Goal: Task Accomplishment & Management: Manage account settings

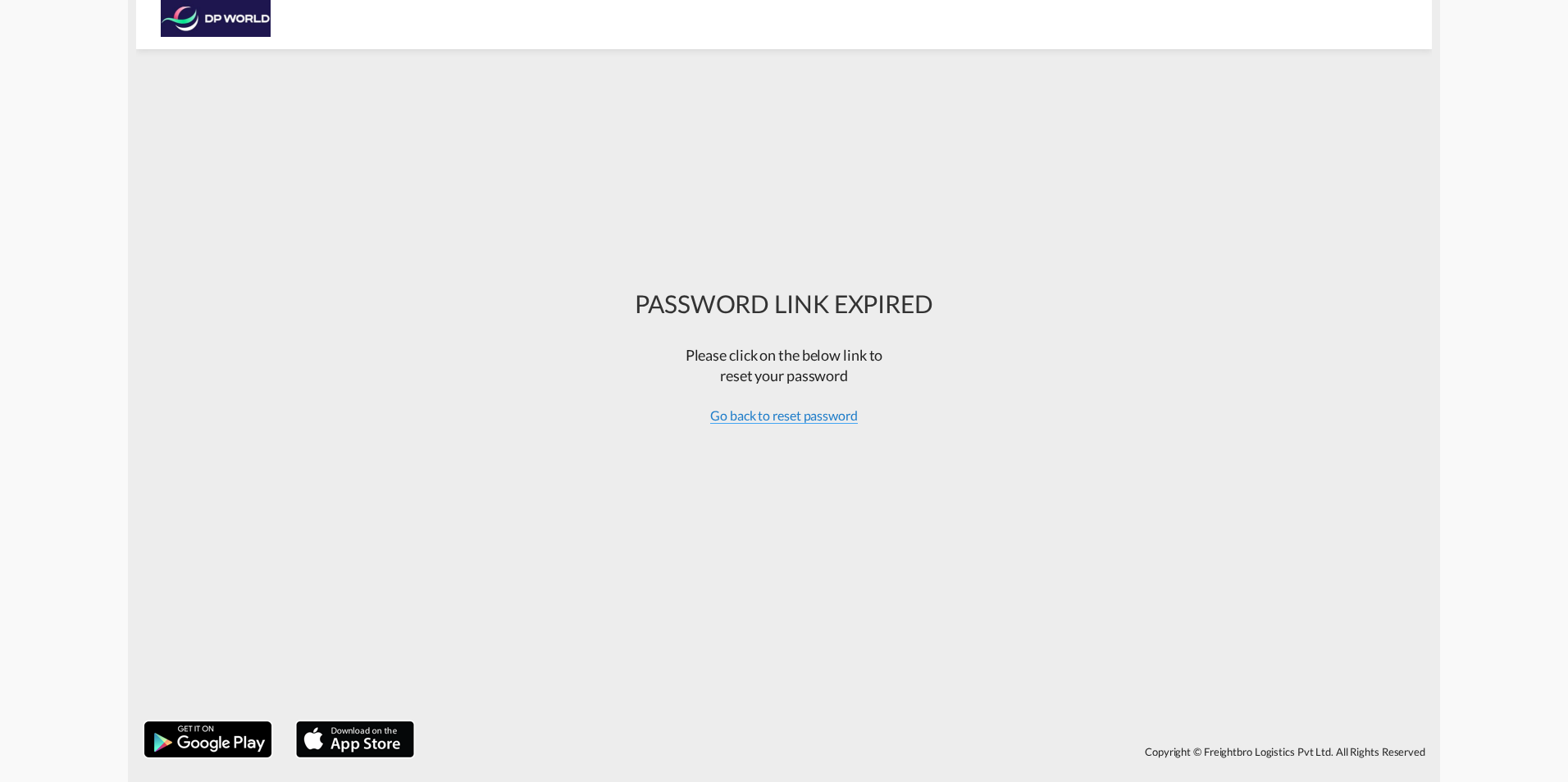
click at [805, 419] on span "Go back to reset password" at bounding box center [784, 415] width 148 height 16
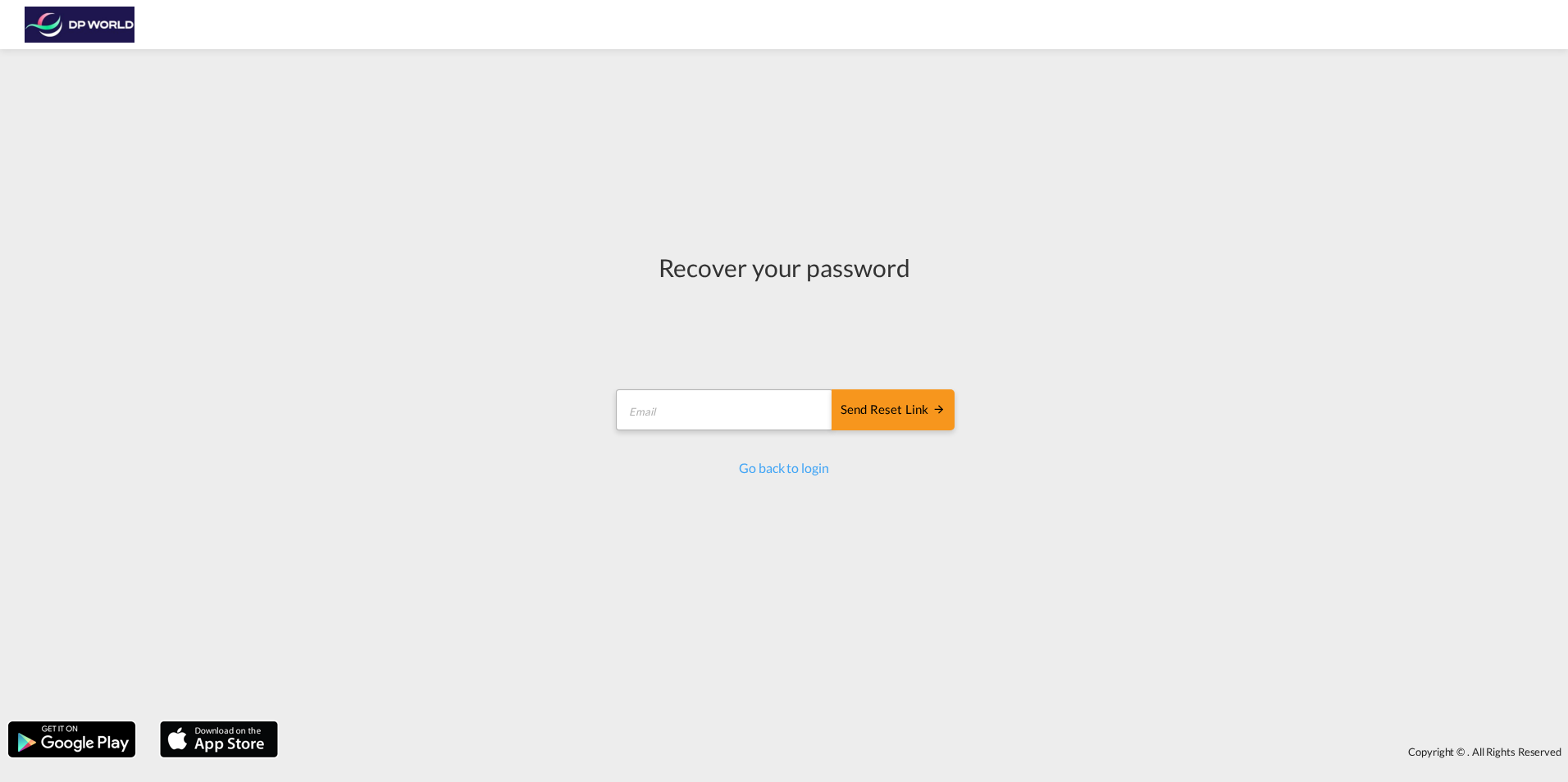
click at [742, 386] on form "Send reset link Email field is required Send reset link" at bounding box center [783, 412] width 341 height 78
click at [719, 409] on input "email" at bounding box center [725, 410] width 218 height 41
type input "aaron.scarce@dpworld.com"
click at [906, 411] on div "Send reset link" at bounding box center [893, 411] width 105 height 19
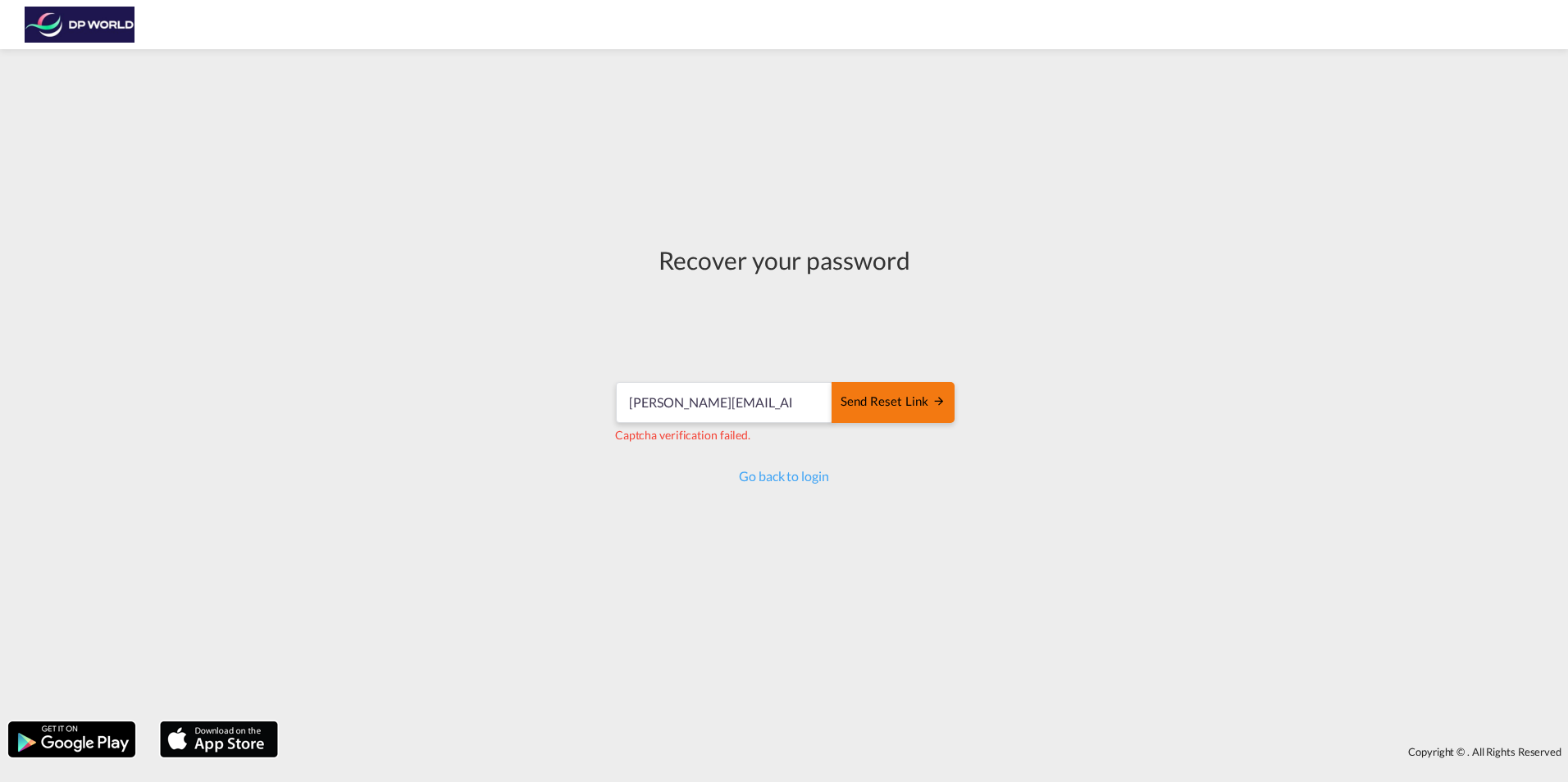
click at [890, 414] on button "Send reset link" at bounding box center [893, 402] width 123 height 41
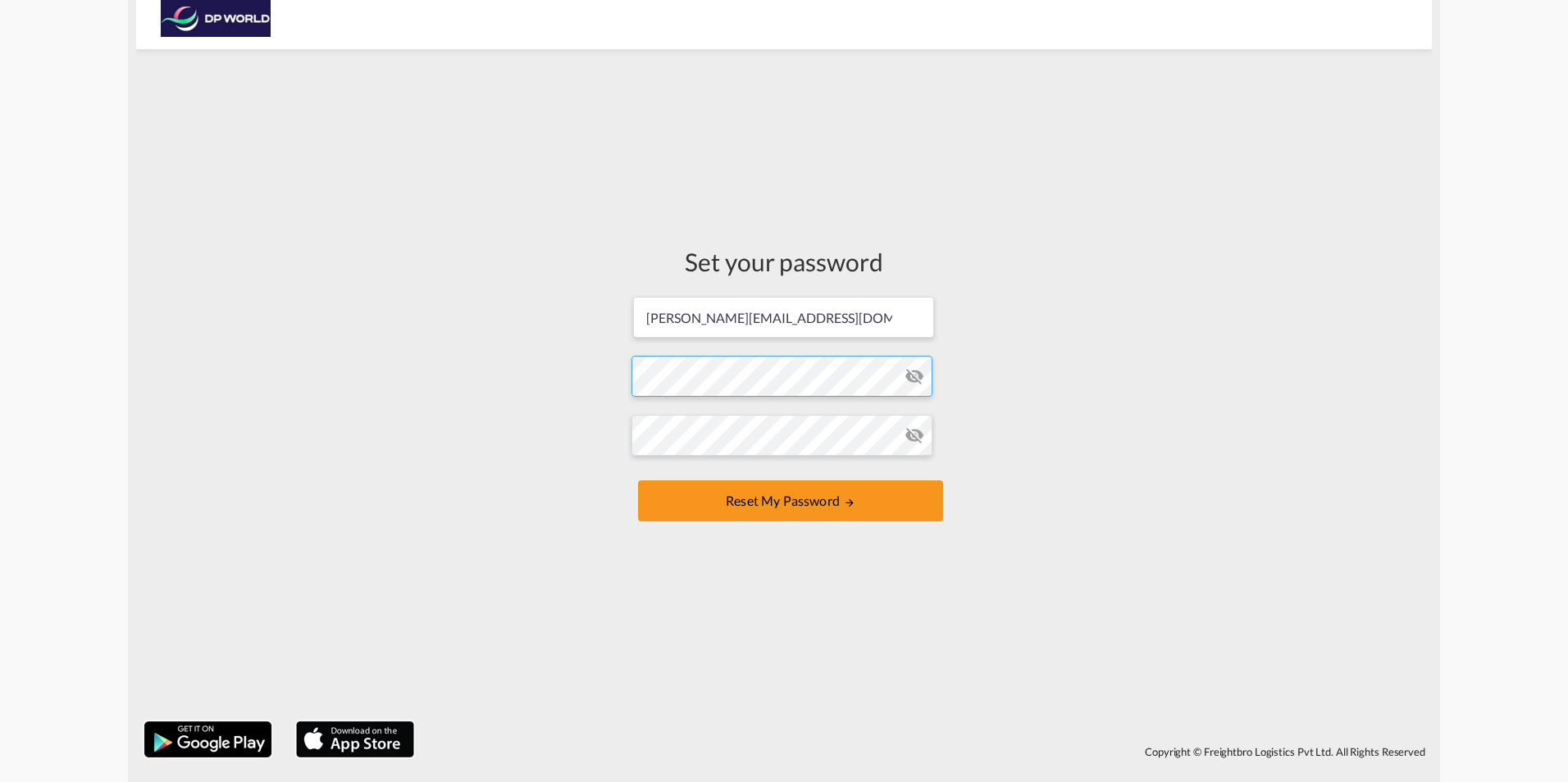
click at [779, 372] on form "aaron.scarce@dpworld.com Password must contain the following: A special charact…" at bounding box center [783, 411] width 305 height 231
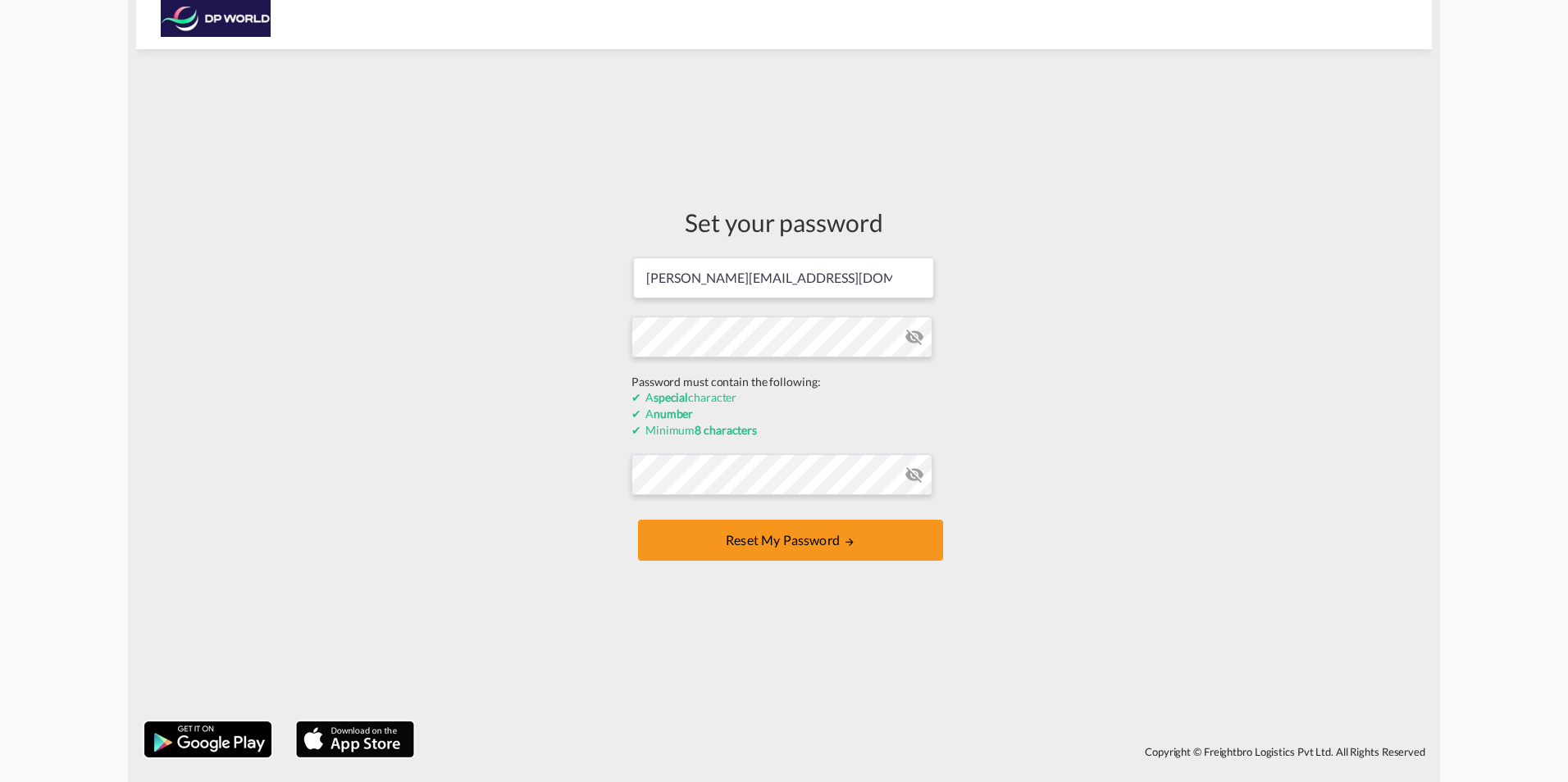
click at [1248, 359] on div "Set your password aaron.scarce@dpworld.com Password must contain the following:…" at bounding box center [784, 385] width 1296 height 656
click at [773, 375] on form "aaron.scarce@dpworld.com Password must contain the following: A special charact…" at bounding box center [783, 411] width 305 height 310
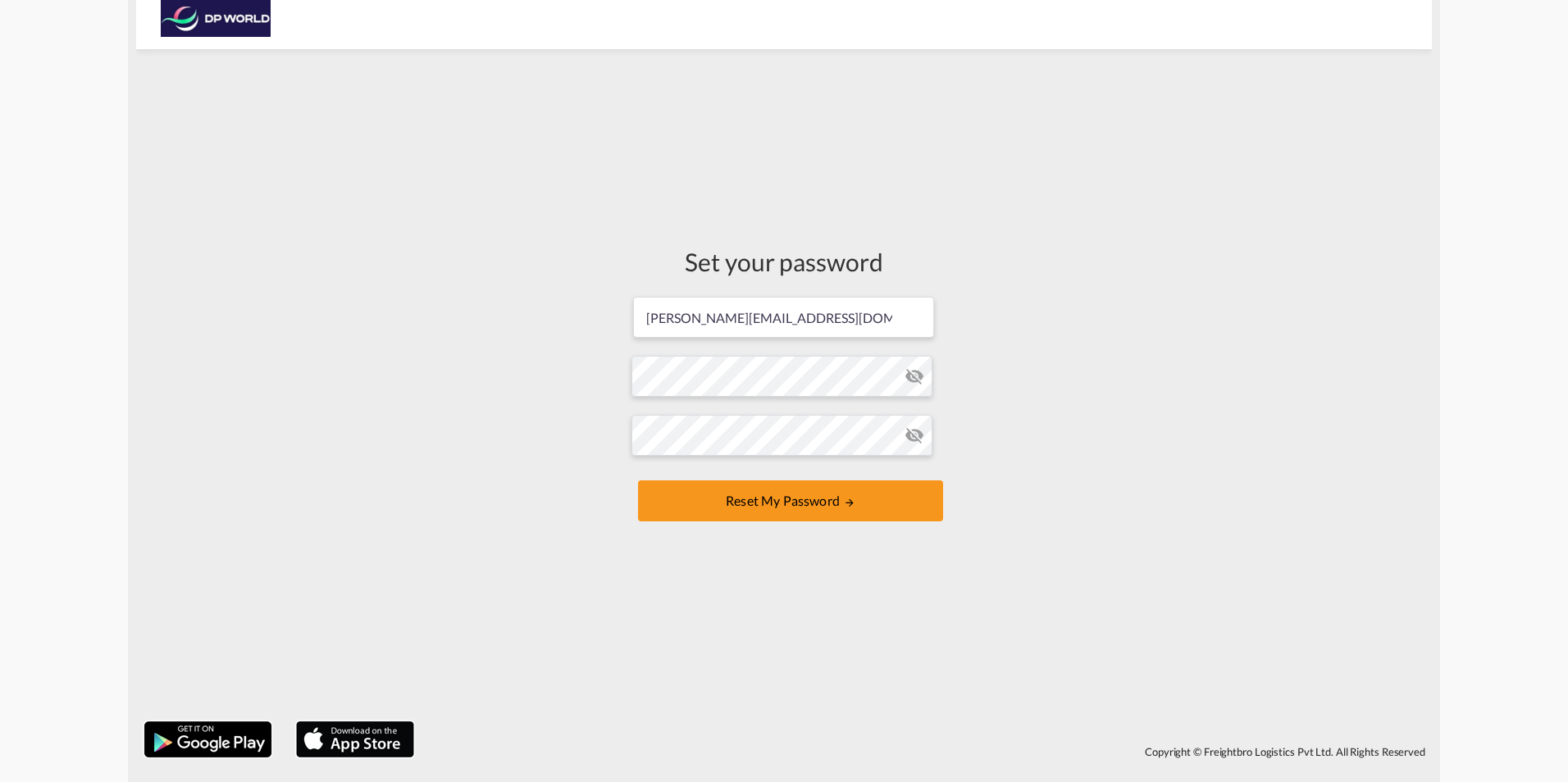
click at [600, 548] on div "Set your password aaron.scarce@dpworld.com Password must contain the following:…" at bounding box center [784, 385] width 1296 height 656
click at [762, 498] on button "Reset my password" at bounding box center [790, 500] width 305 height 41
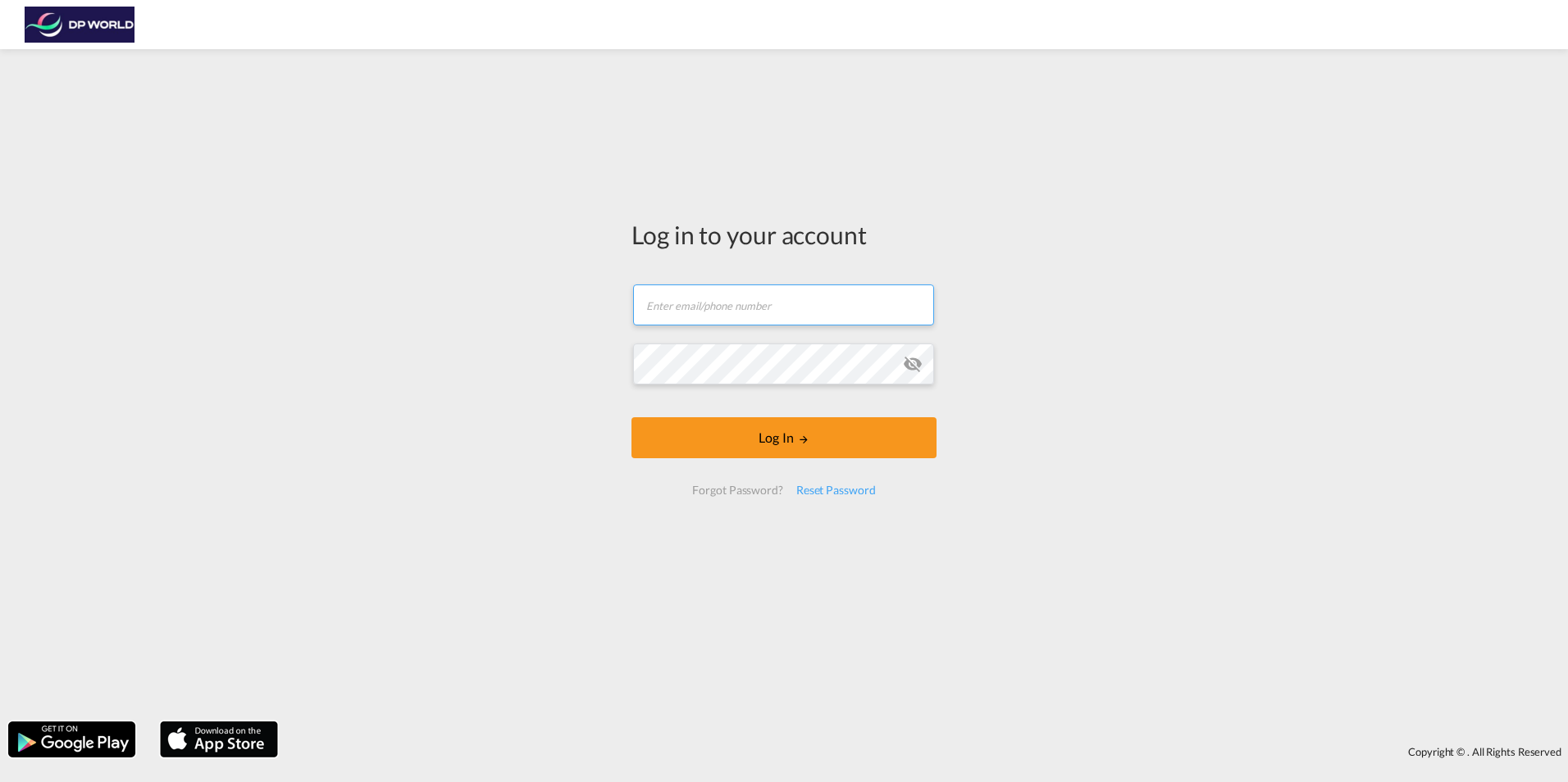
type input "aaron.scarce@dpworld.com"
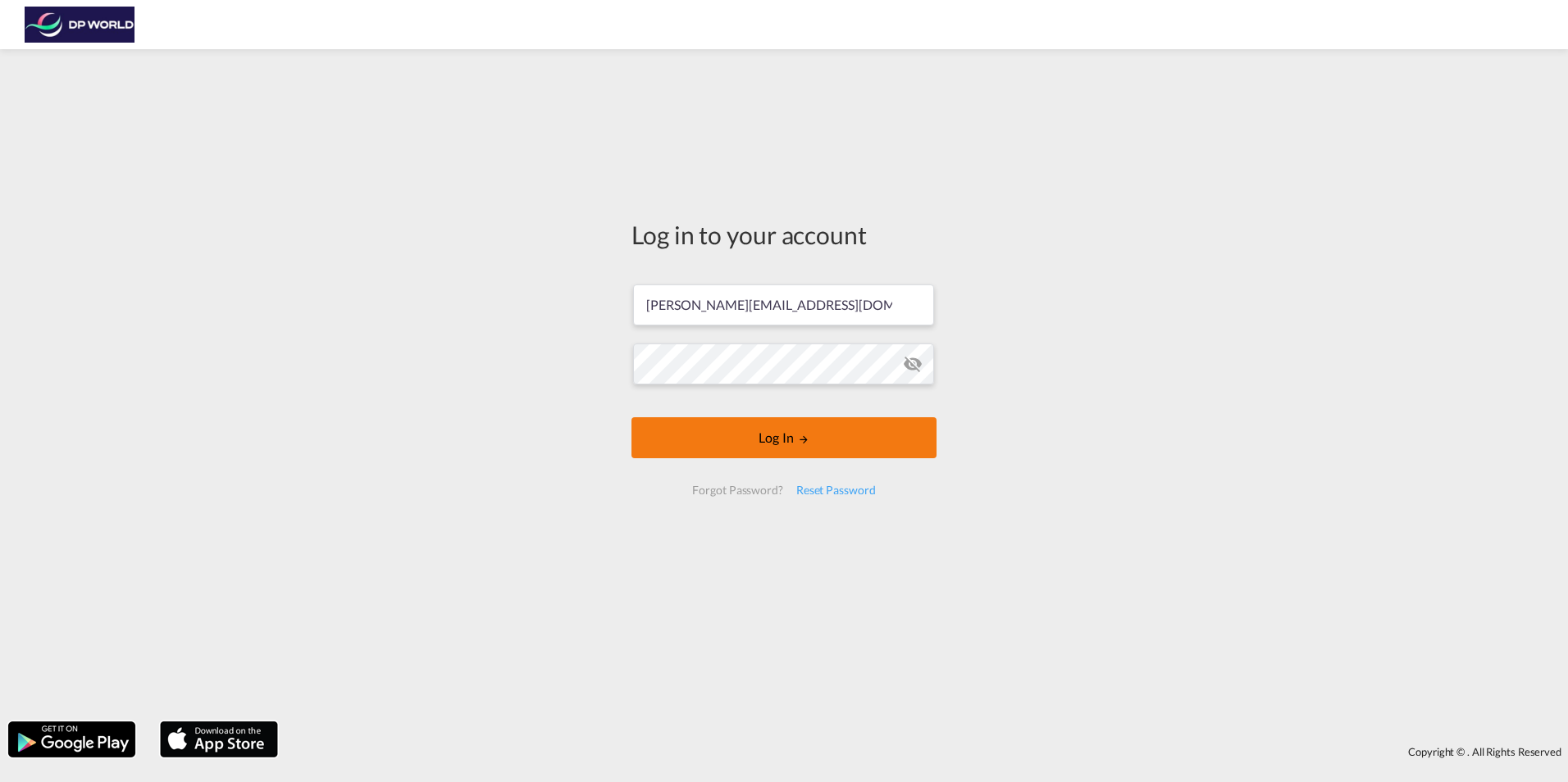
click at [841, 440] on form "aaron.scarce@dpworld.com Log In Forgot Password? Reset Password" at bounding box center [783, 390] width 305 height 243
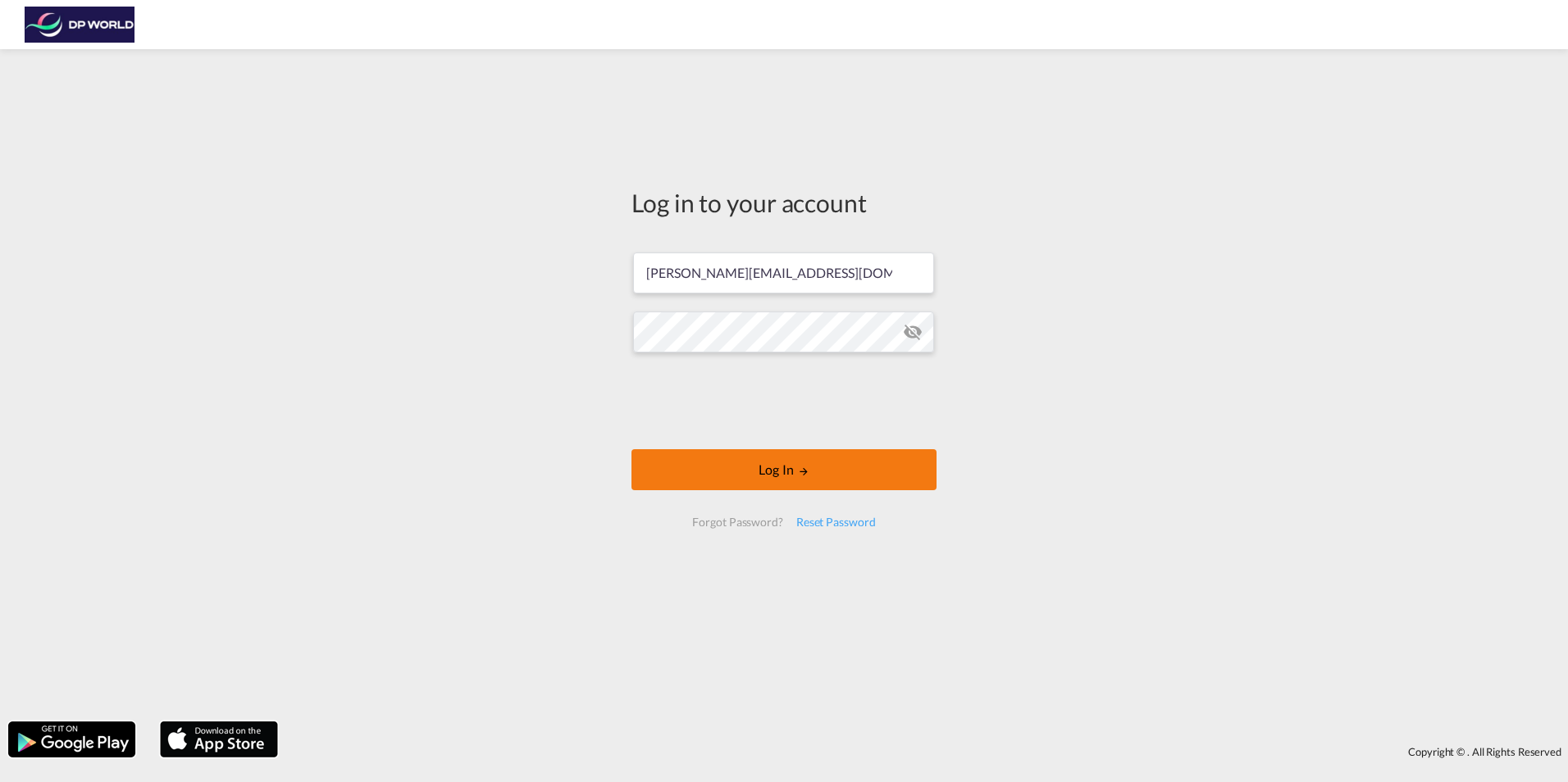
click at [849, 478] on button "Log In" at bounding box center [783, 469] width 305 height 41
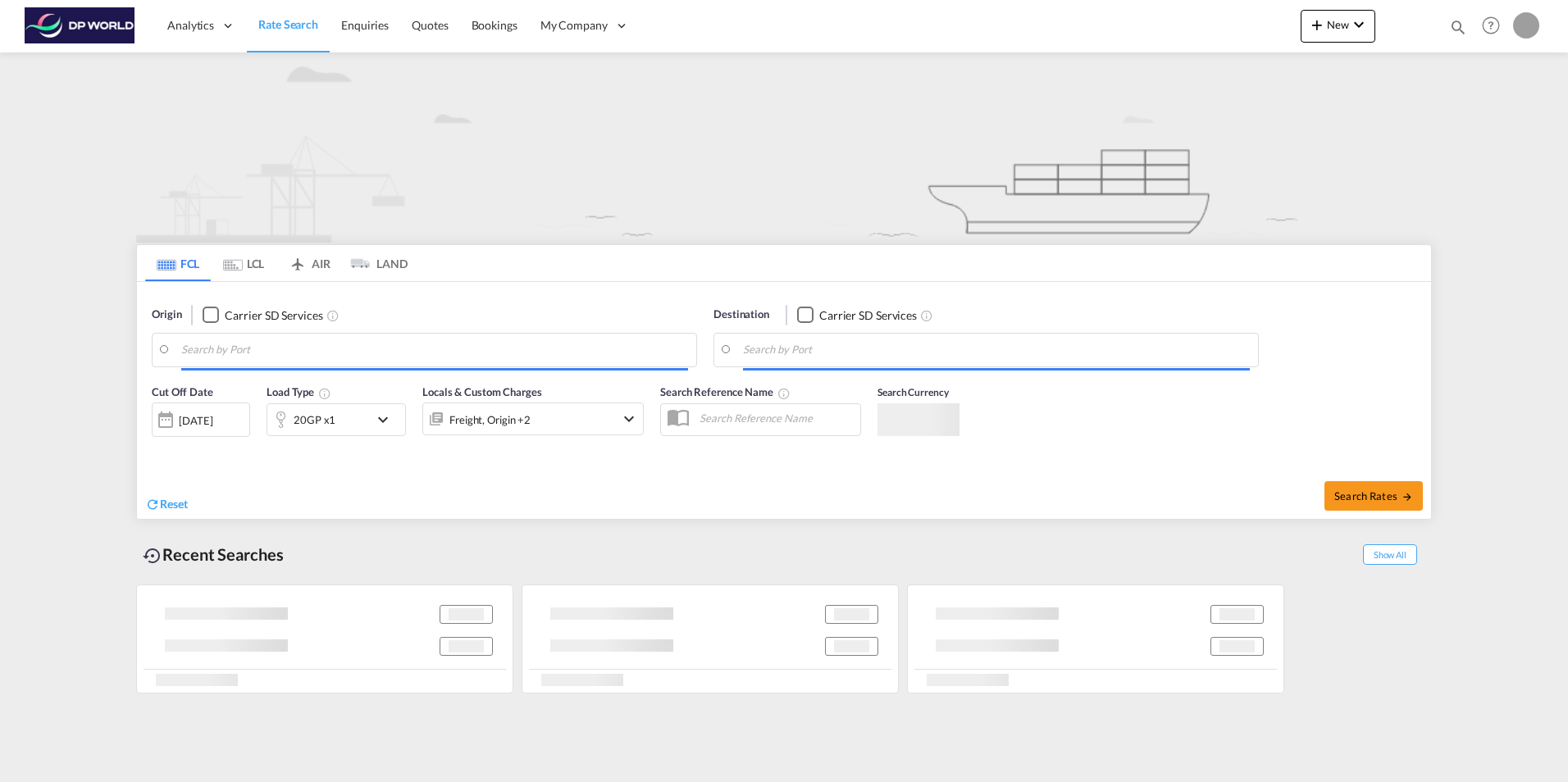
type input "Ho Chi Minh City ([GEOGRAPHIC_DATA]), VNSGN"
type input "[GEOGRAPHIC_DATA], [GEOGRAPHIC_DATA], [GEOGRAPHIC_DATA]"
type input "Ho Chi Minh City ([GEOGRAPHIC_DATA]), VNSGN"
type input "[GEOGRAPHIC_DATA], [GEOGRAPHIC_DATA], [GEOGRAPHIC_DATA]"
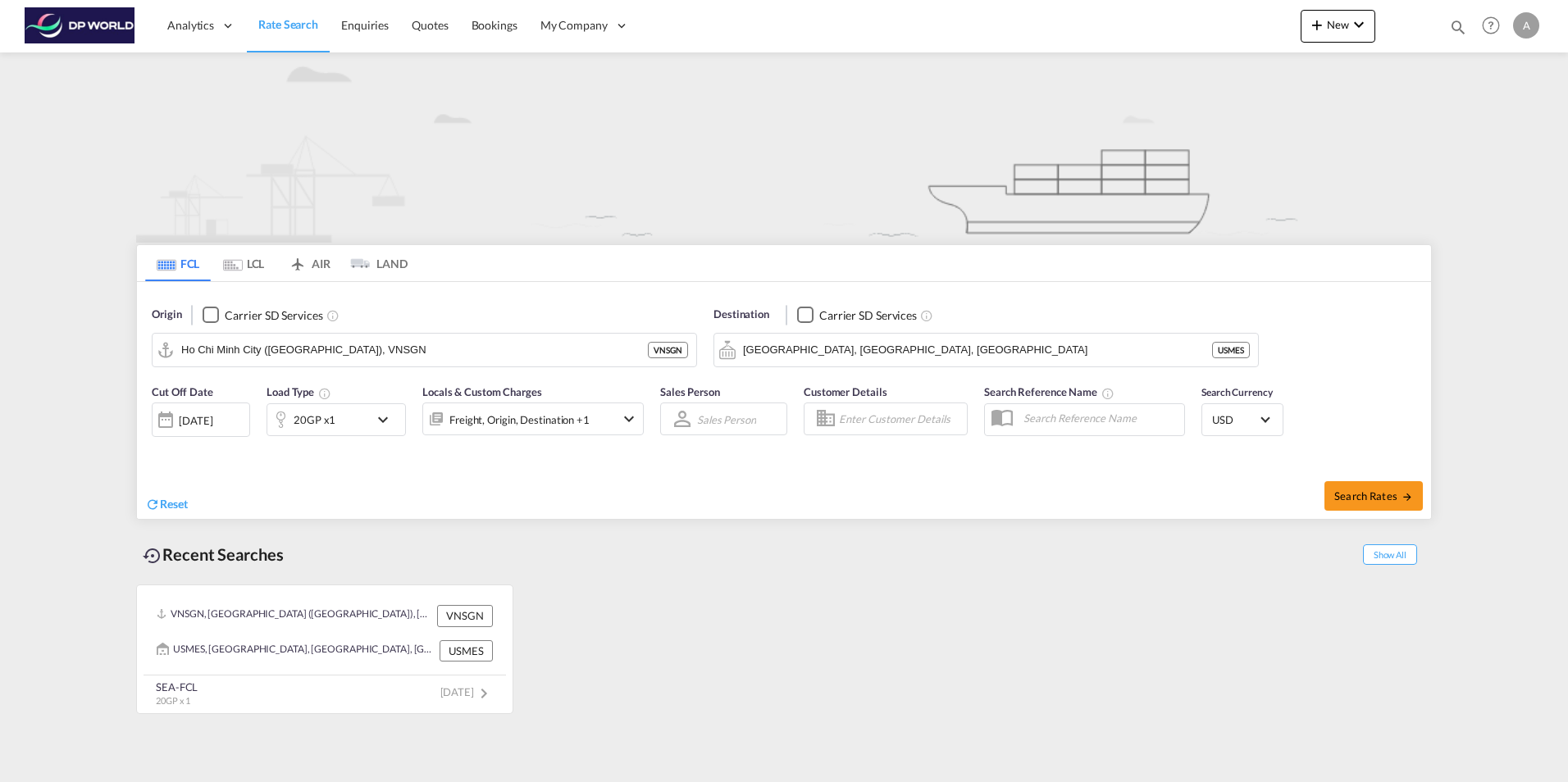
click at [825, 556] on div "Recent Searches Show All" at bounding box center [784, 550] width 1296 height 45
